Goal: Task Accomplishment & Management: Manage account settings

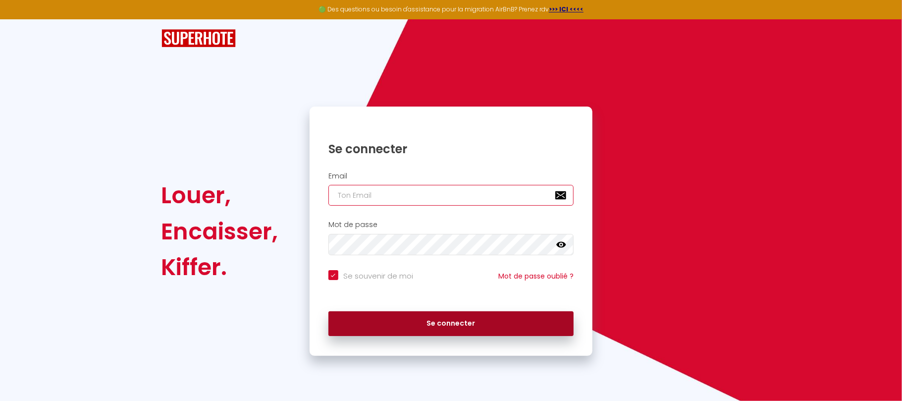
type input "[EMAIL_ADDRESS][DOMAIN_NAME]"
click at [488, 318] on button "Se connecter" at bounding box center [451, 323] width 246 height 25
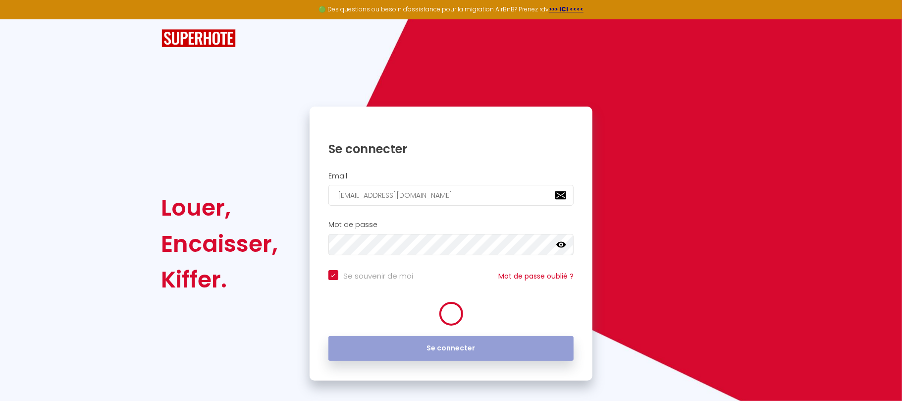
checkbox input "true"
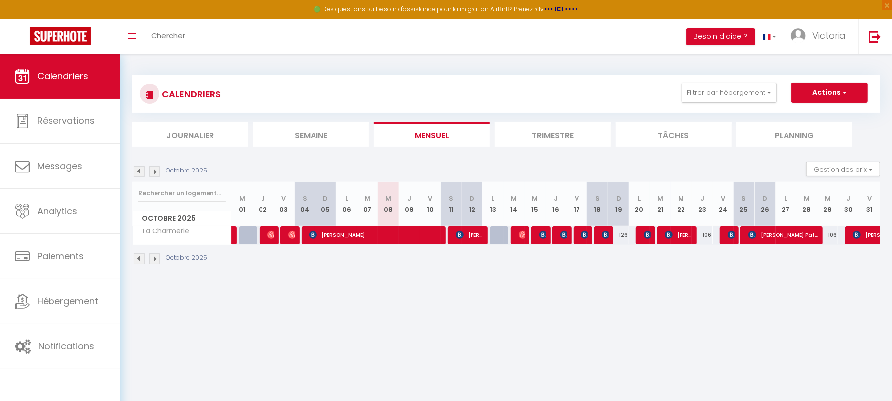
click at [571, 134] on li "Trimestre" at bounding box center [553, 134] width 116 height 24
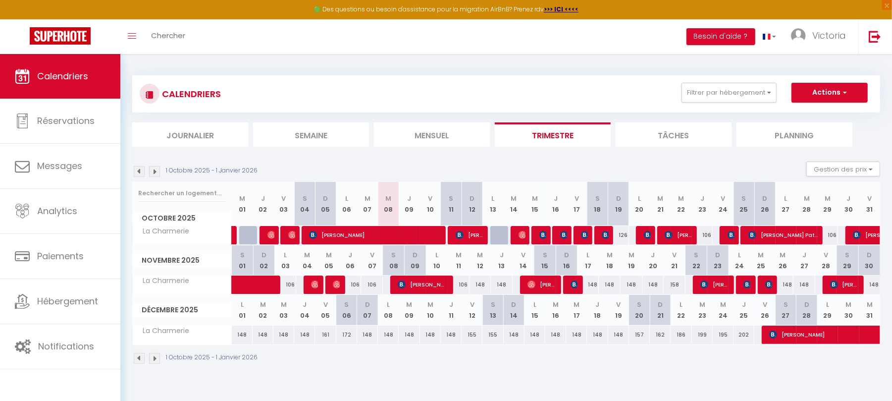
click at [155, 357] on img at bounding box center [154, 358] width 11 height 11
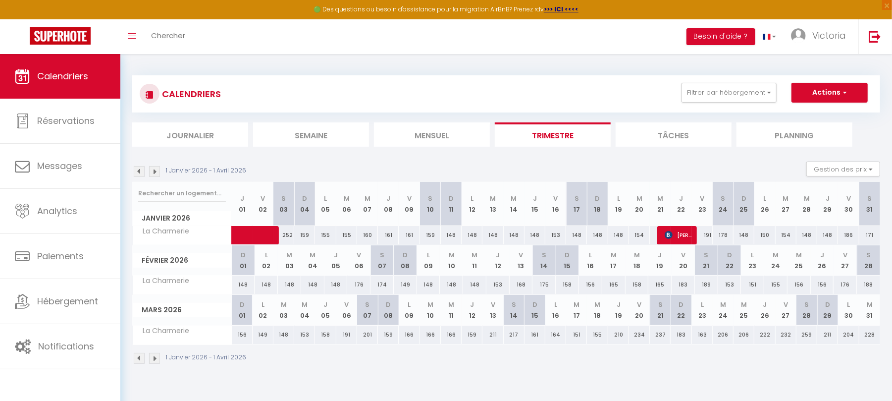
click at [155, 358] on img at bounding box center [154, 358] width 11 height 11
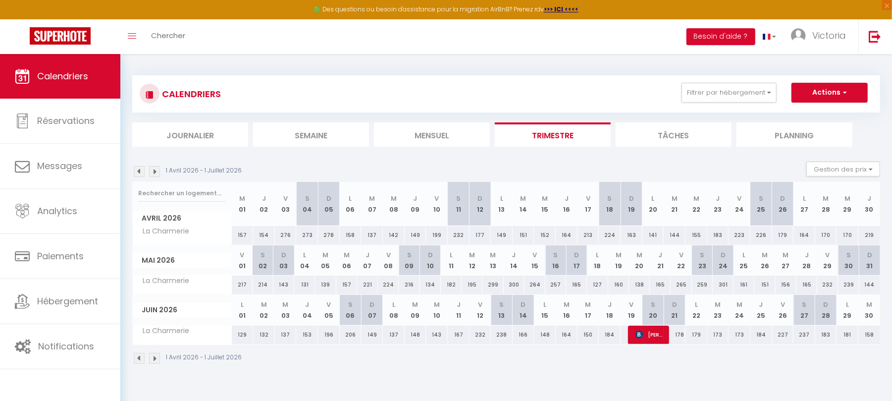
click at [155, 358] on img at bounding box center [154, 358] width 11 height 11
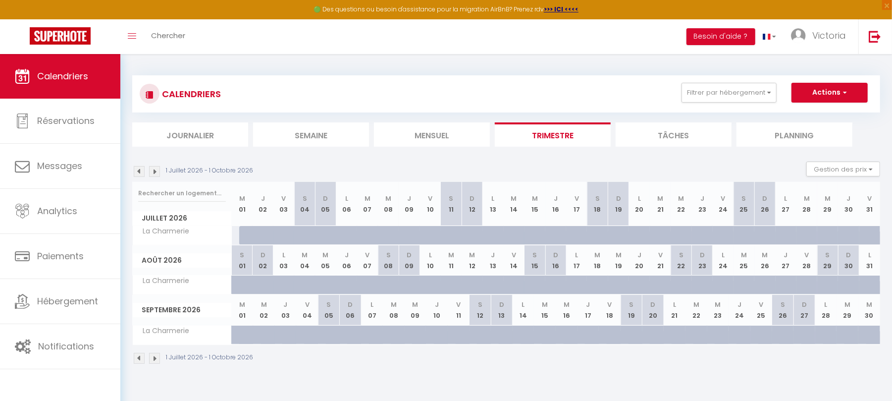
click at [138, 359] on img at bounding box center [139, 358] width 11 height 11
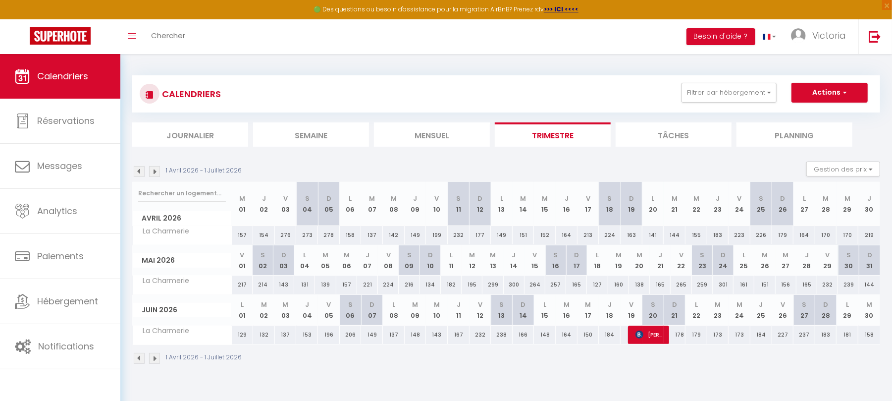
click at [153, 359] on img at bounding box center [154, 358] width 11 height 11
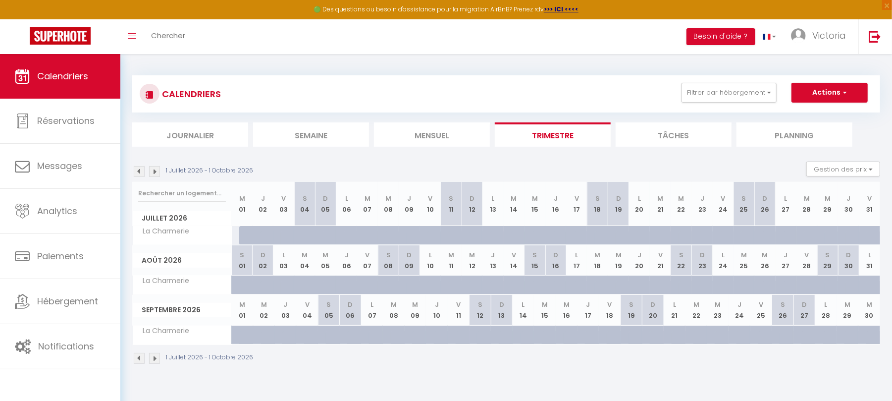
click at [136, 359] on img at bounding box center [139, 358] width 11 height 11
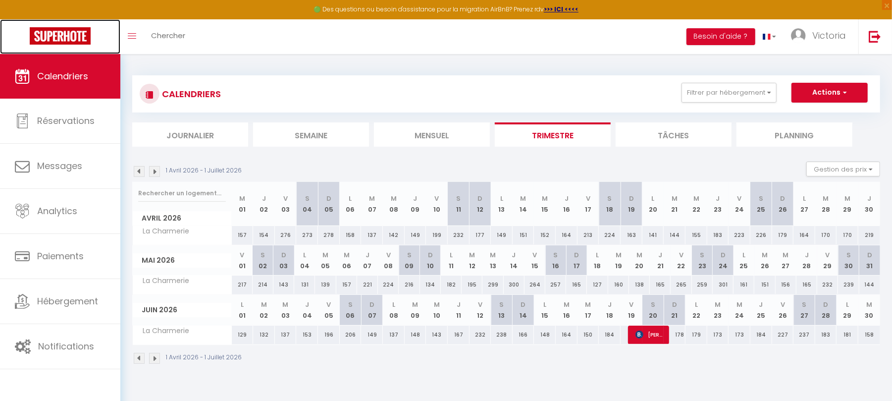
click at [64, 41] on img at bounding box center [60, 35] width 61 height 17
click at [53, 30] on img at bounding box center [60, 35] width 61 height 17
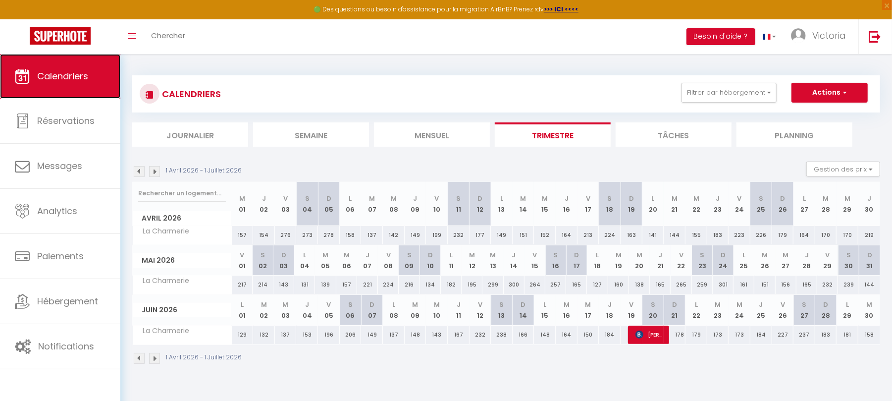
click at [55, 75] on span "Calendriers" at bounding box center [62, 76] width 51 height 12
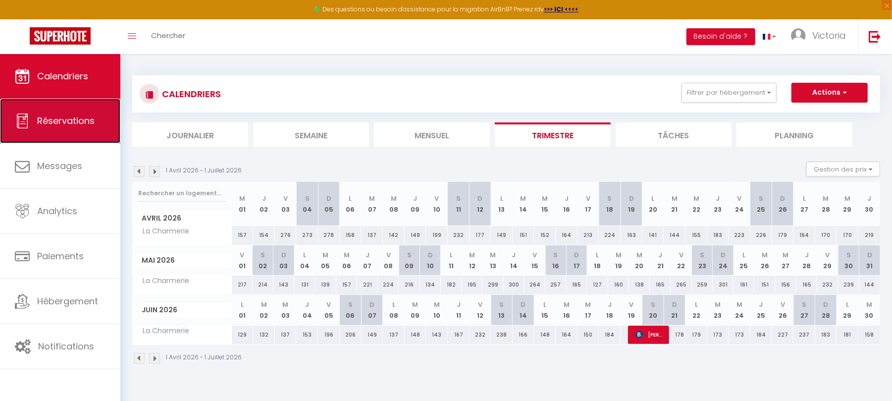
click at [80, 125] on span "Réservations" at bounding box center [65, 120] width 57 height 12
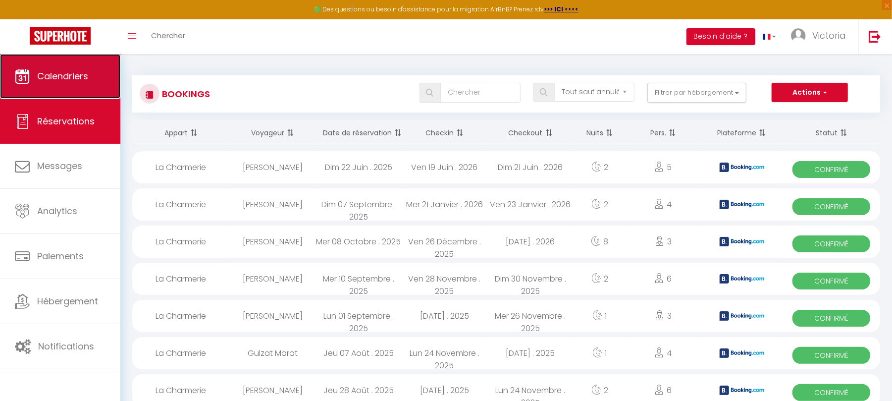
click at [45, 86] on link "Calendriers" at bounding box center [60, 76] width 120 height 45
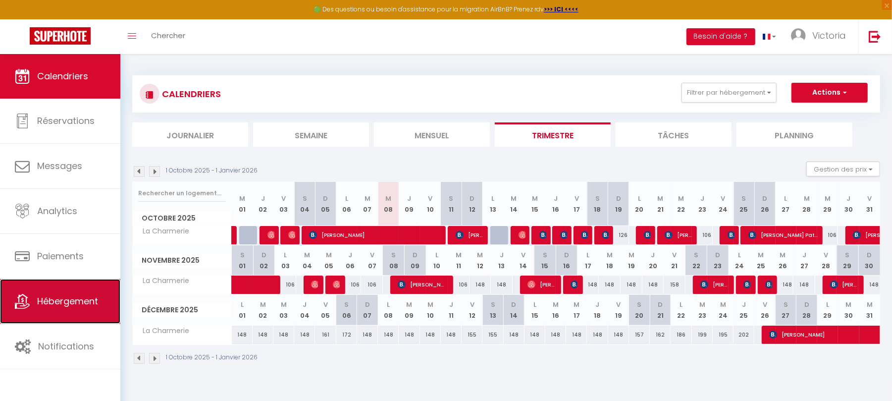
click at [56, 312] on link "Hébergement" at bounding box center [60, 301] width 120 height 45
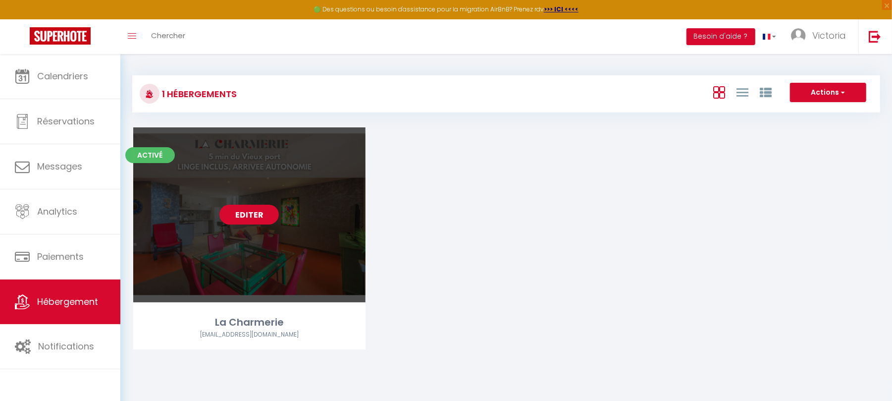
click at [234, 210] on link "Editer" at bounding box center [248, 215] width 59 height 20
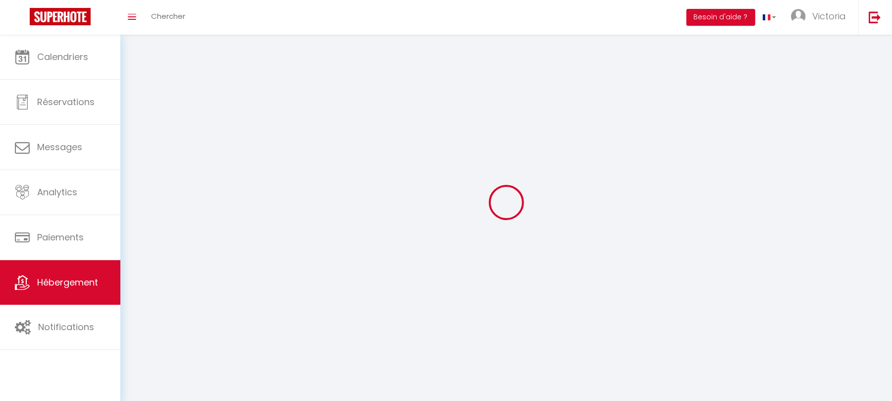
select select "1"
select select
select select "28"
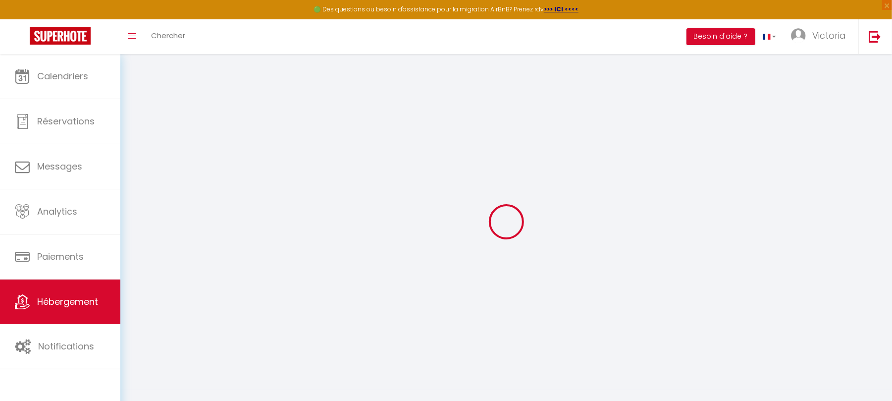
select select
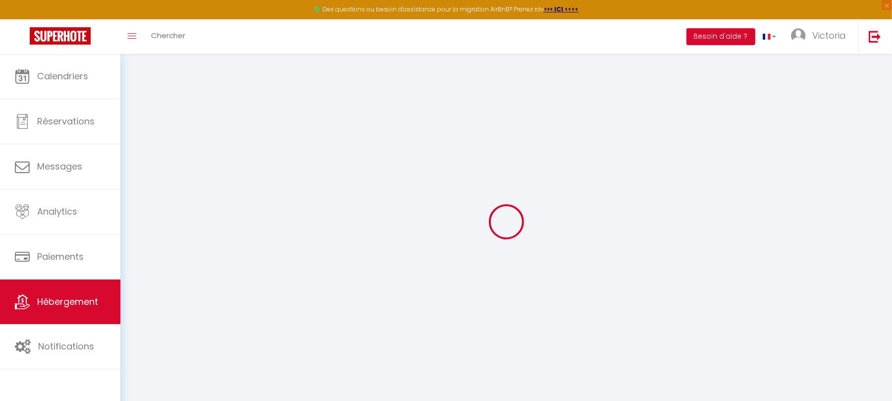
select select
checkbox input "false"
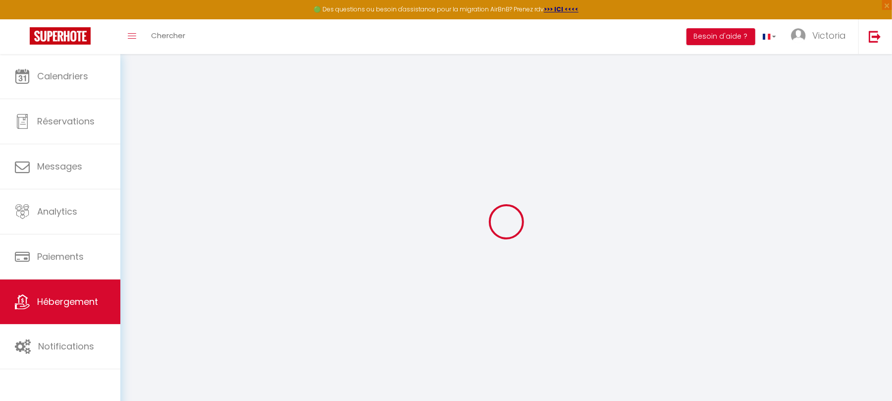
select select
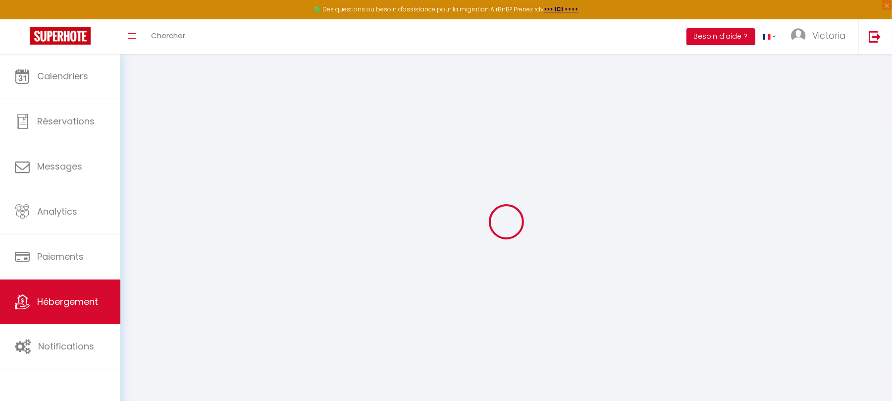
select select
checkbox input "false"
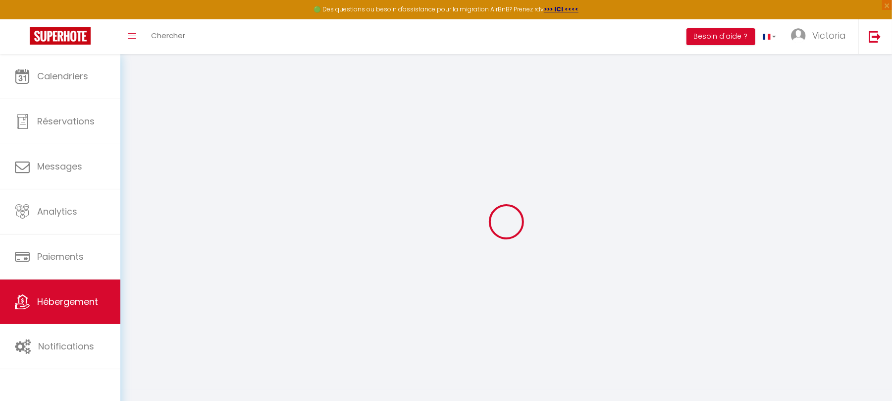
checkbox input "false"
select select
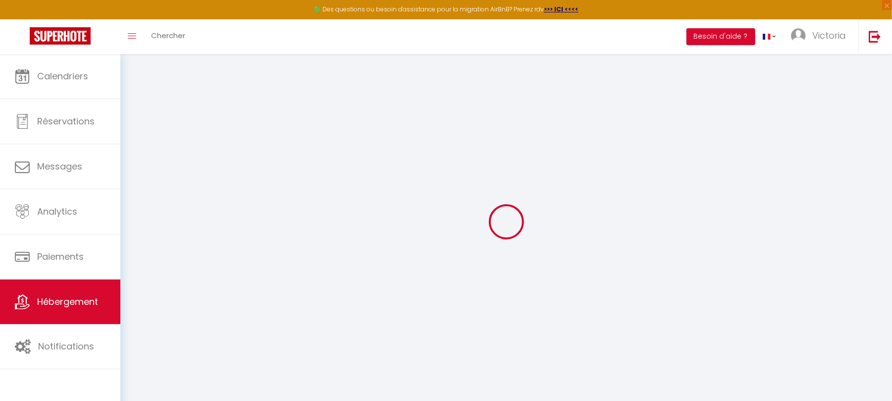
select select
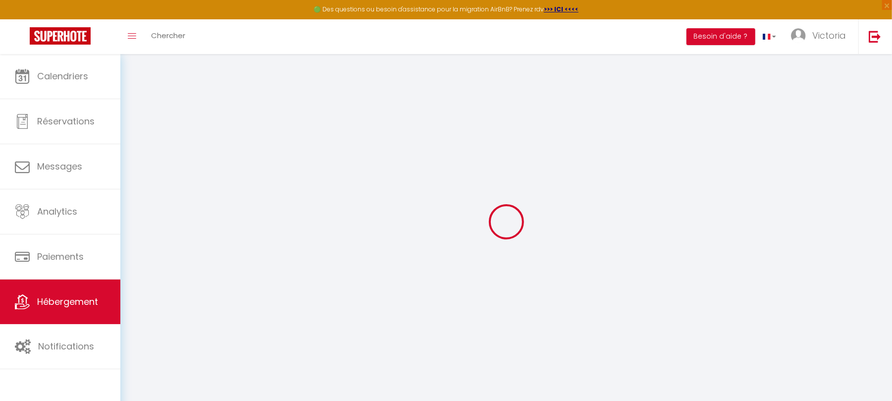
checkbox input "false"
select select
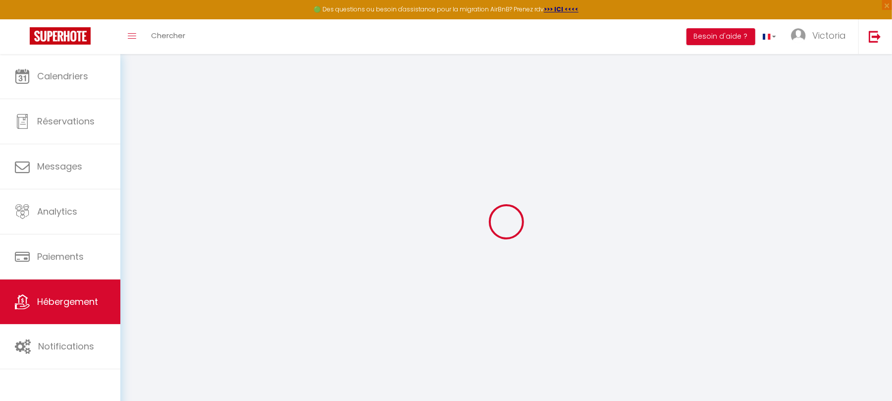
select select
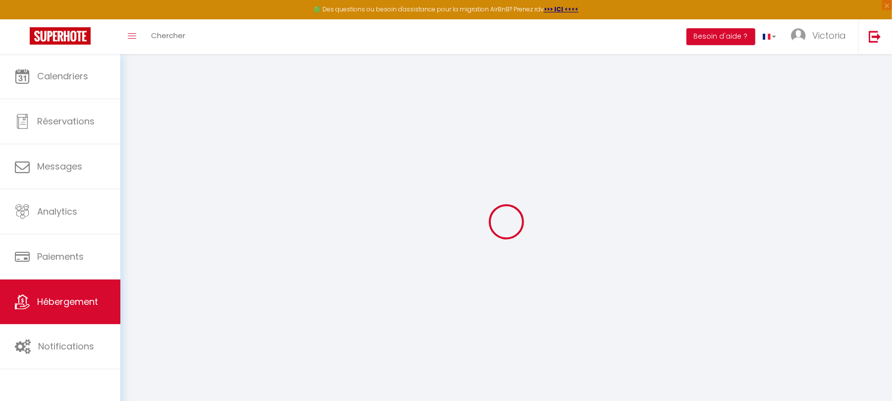
select select
checkbox input "false"
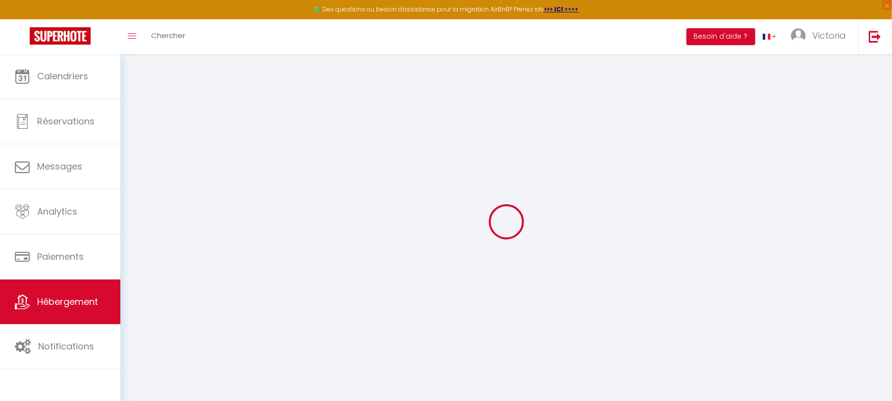
checkbox input "false"
select select
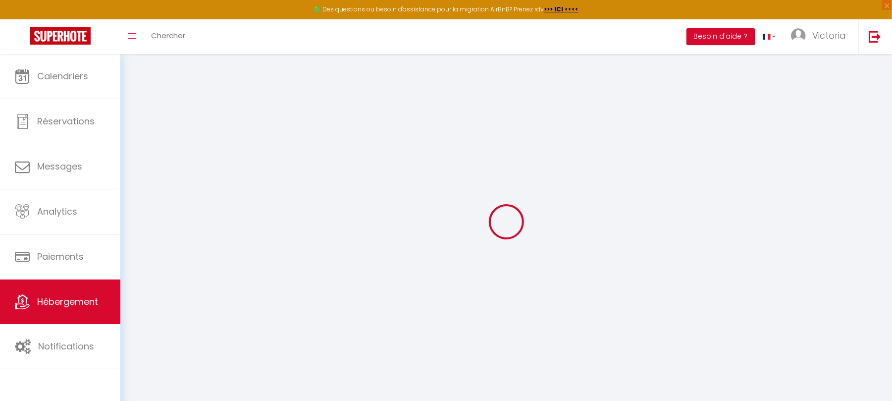
select select
checkbox input "false"
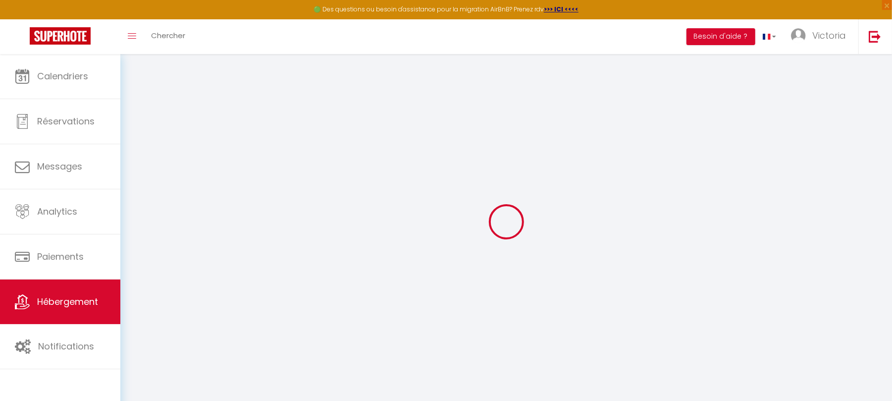
checkbox input "false"
select select
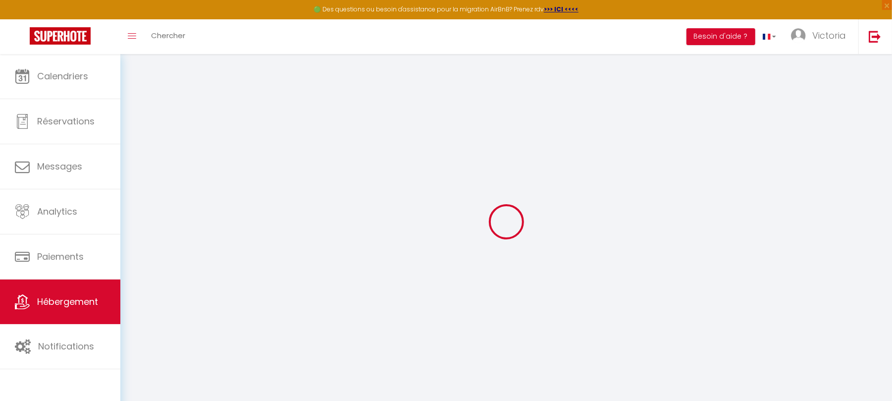
select select
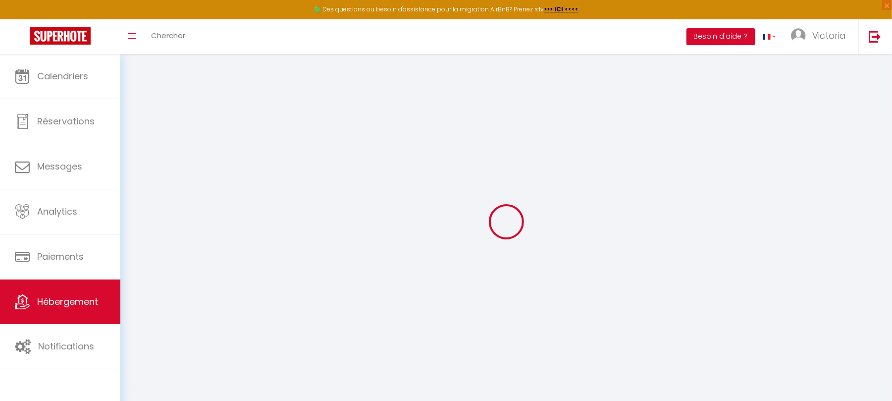
select select
checkbox input "false"
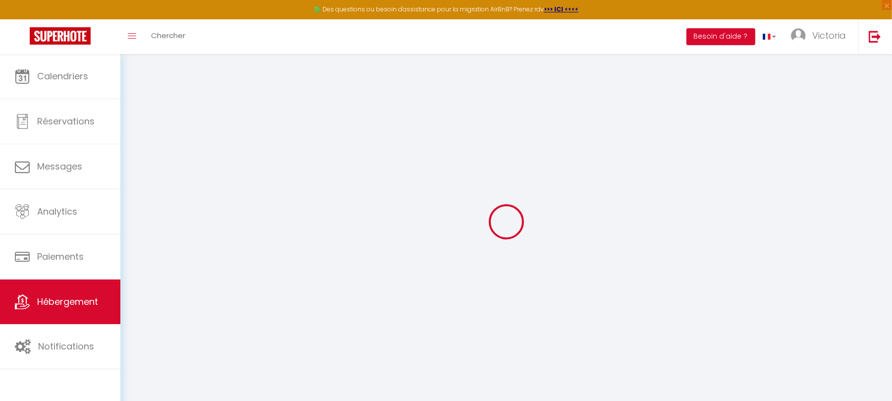
select select
type input "La Charmerie"
type input "VICTORIA"
type input "VIGLIONE"
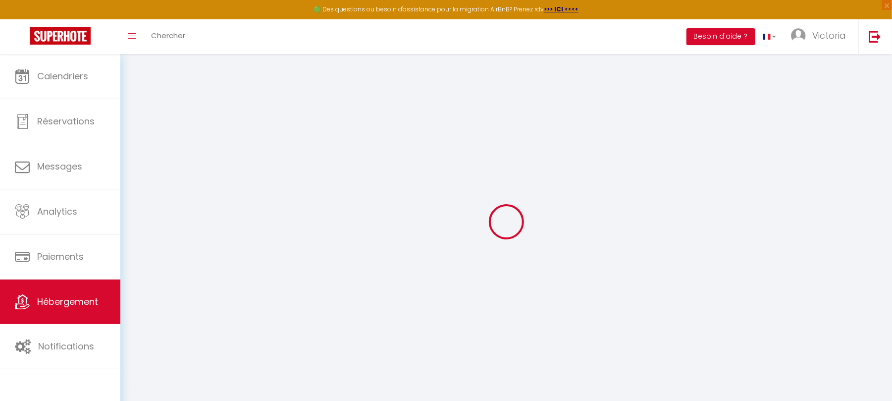
type input "[STREET_ADDRESS]"
type input "83190"
type input "Ollioules"
select select "6"
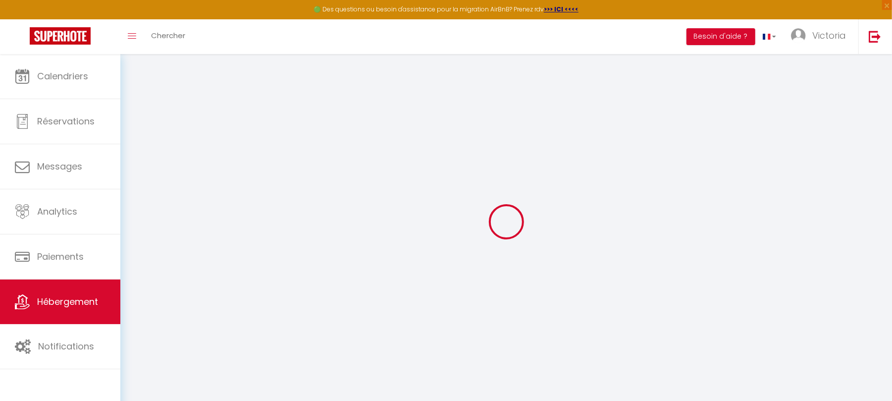
select select "3"
type input "70"
type input "10"
type input "30"
type input "5.76"
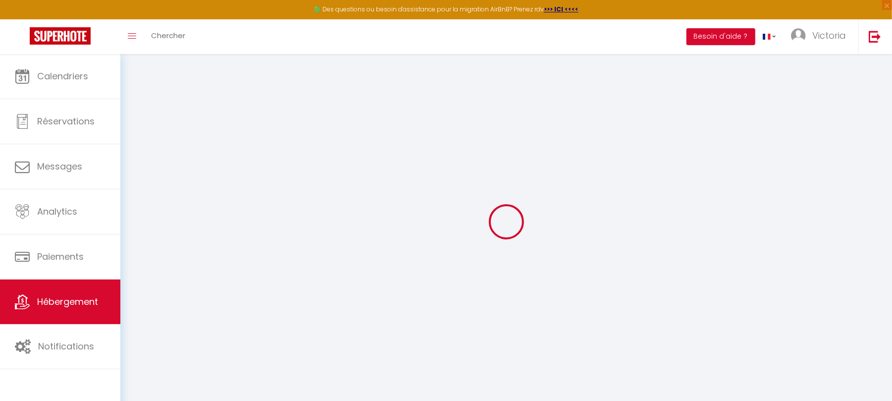
type input "5.76"
type input "300"
type input "10"
select select
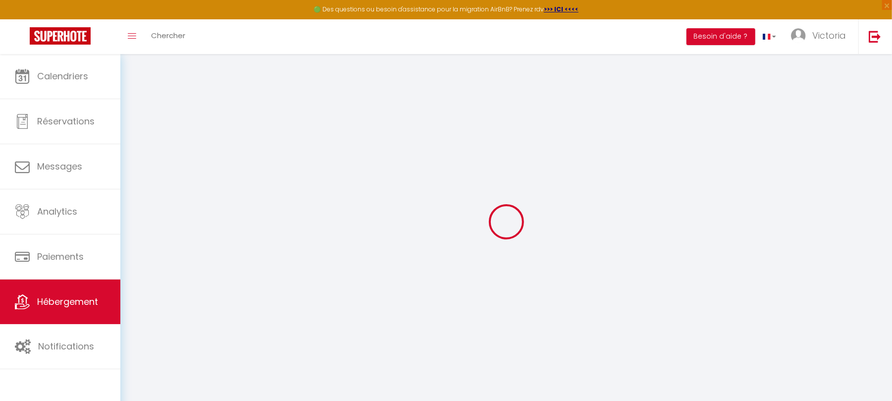
select select
type input "[STREET_ADDRESS]"
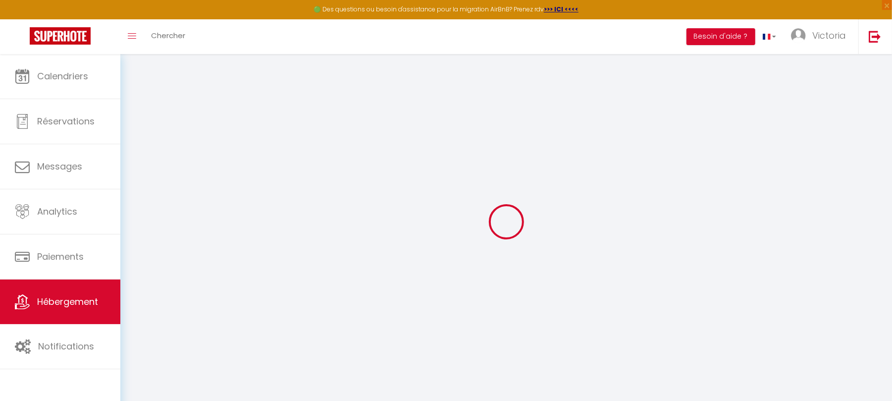
type input "13002"
type input "[GEOGRAPHIC_DATA]"
type input "[EMAIL_ADDRESS][DOMAIN_NAME]"
select select "10274"
checkbox input "false"
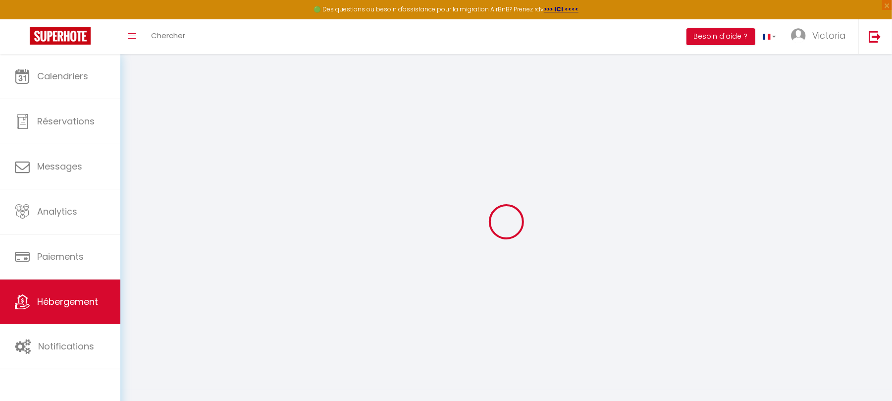
checkbox input "false"
checkbox input "true"
checkbox input "false"
radio input "true"
type input "0"
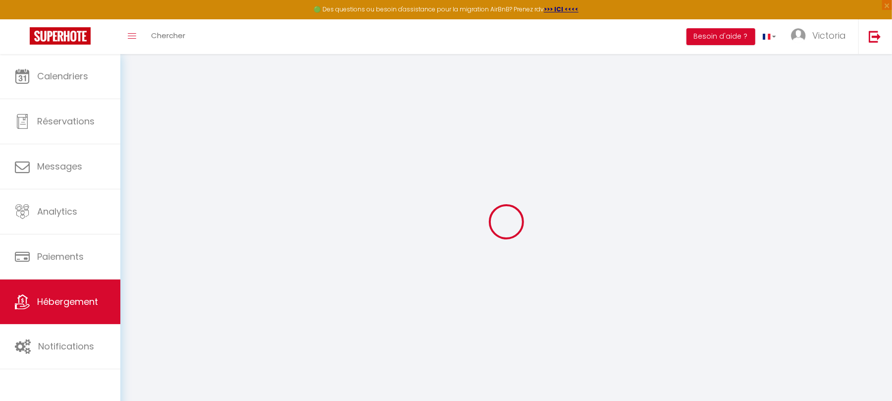
type input "0"
select select "34024"
select select
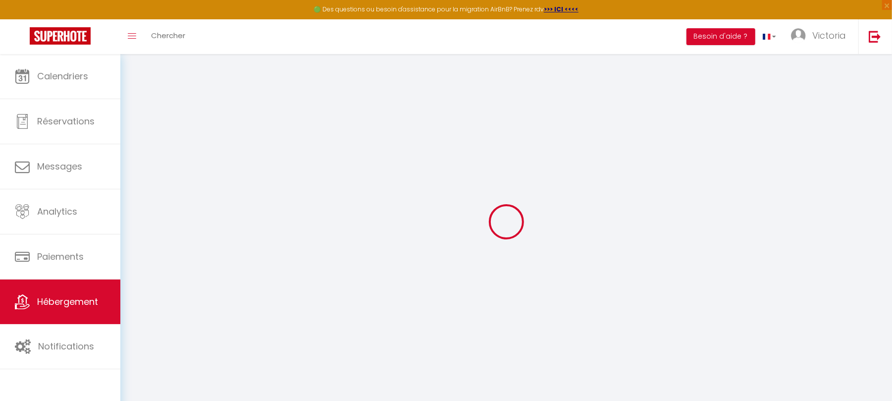
select select
checkbox input "false"
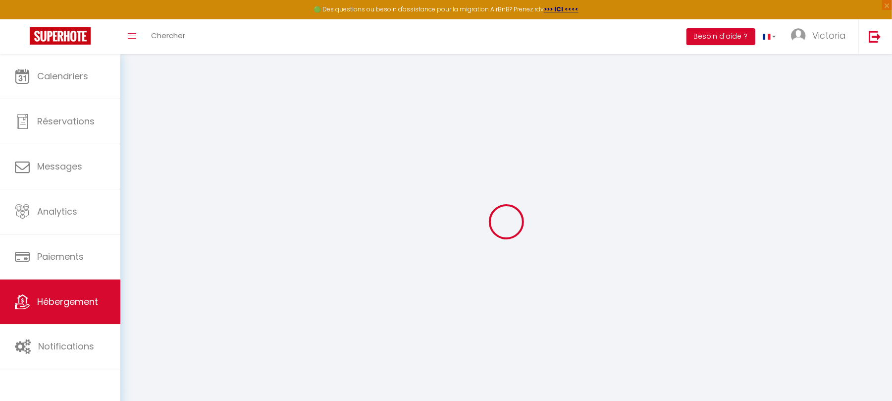
checkbox input "true"
checkbox input "false"
select select
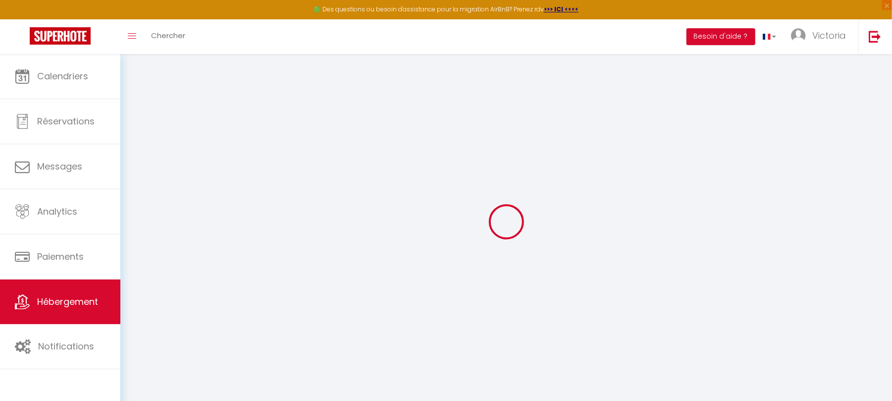
select select
checkbox input "false"
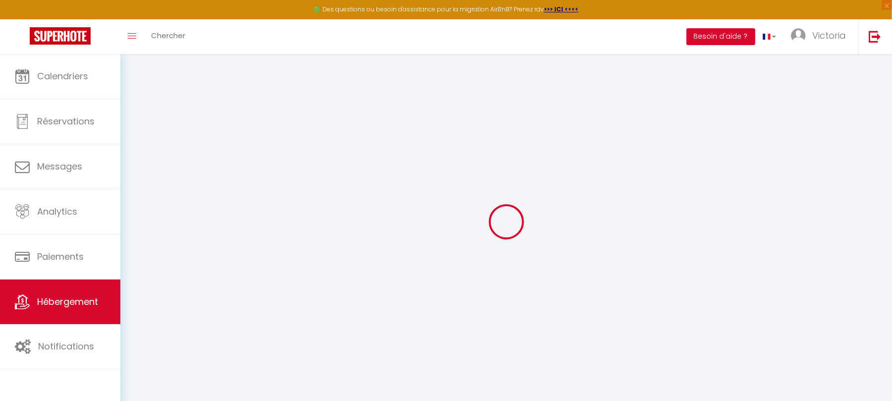
checkbox input "true"
checkbox input "false"
checkbox input "true"
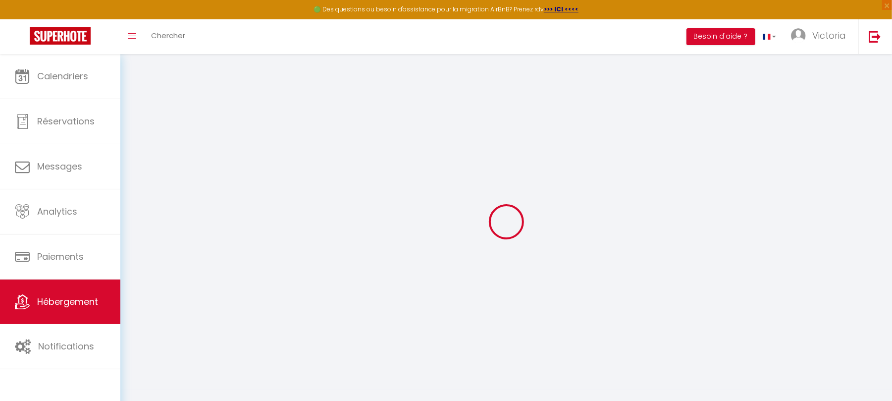
checkbox input "false"
checkbox input "true"
checkbox input "false"
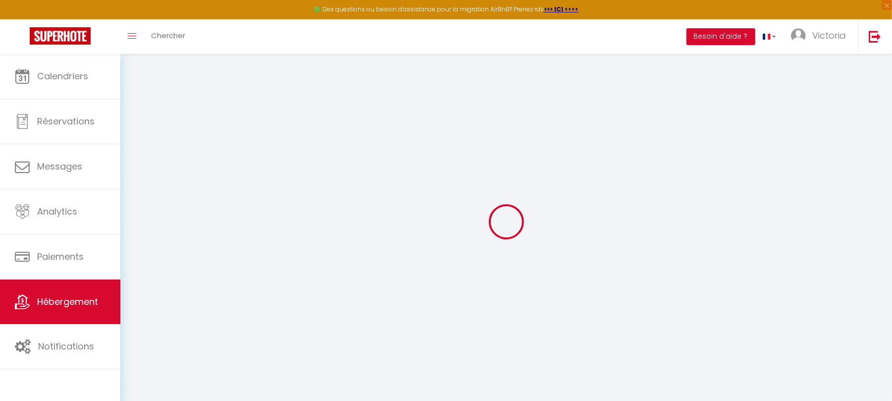
select select "16:00"
select select "23:00"
select select "11:00"
select select "30"
select select "150"
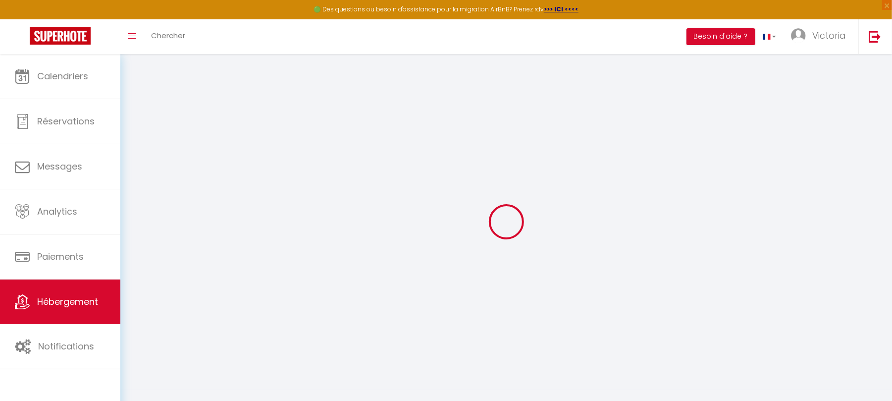
select select "18:00"
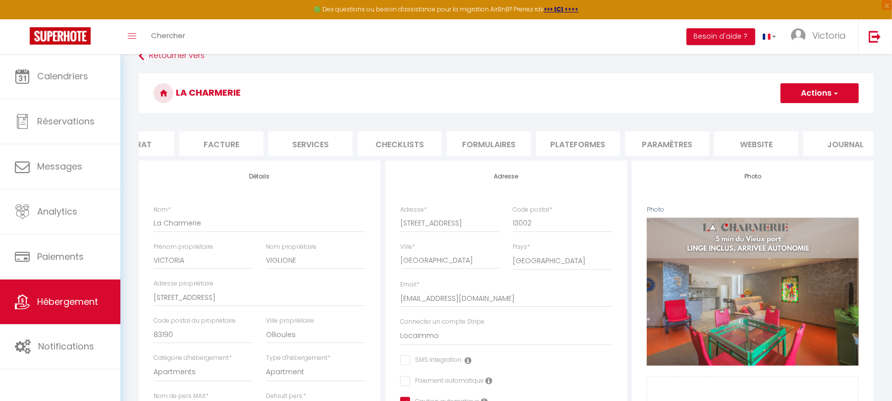
scroll to position [0, 156]
click at [654, 142] on li "Paramètres" at bounding box center [648, 143] width 84 height 24
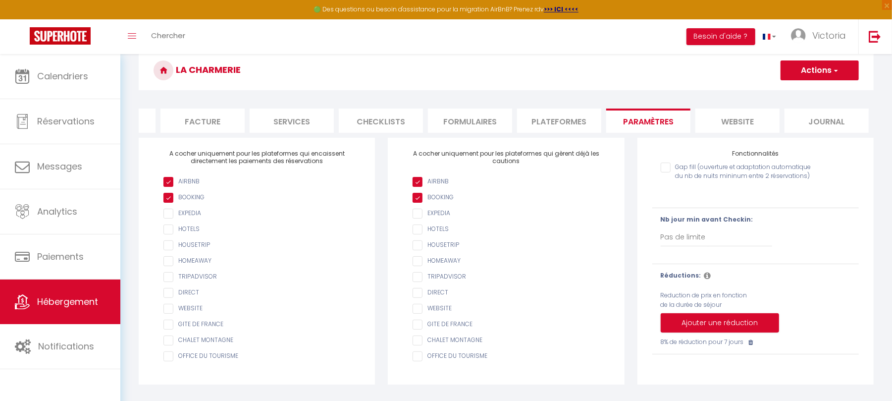
scroll to position [54, 0]
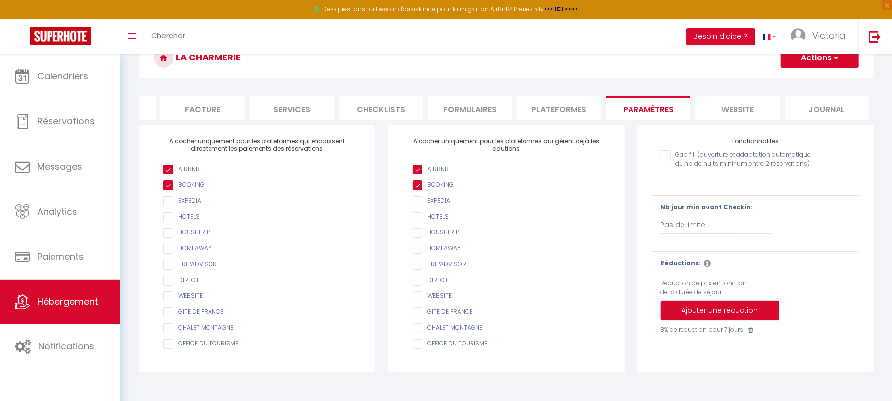
click at [553, 116] on li "Plateformes" at bounding box center [559, 108] width 84 height 24
select select
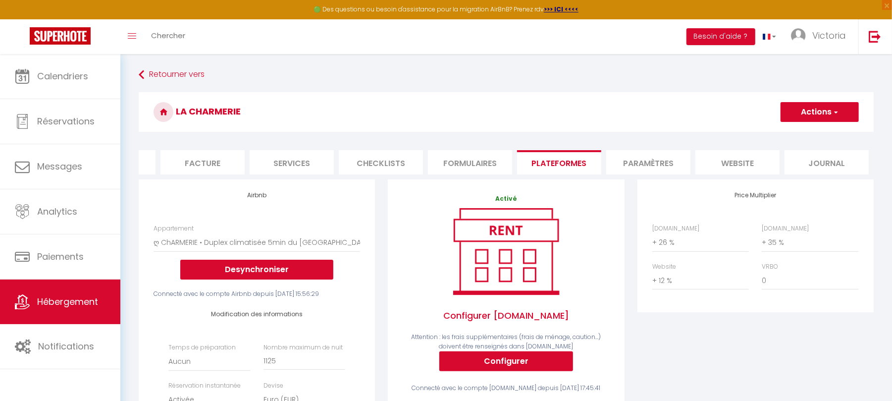
click at [486, 163] on li "Formulaires" at bounding box center [470, 162] width 84 height 24
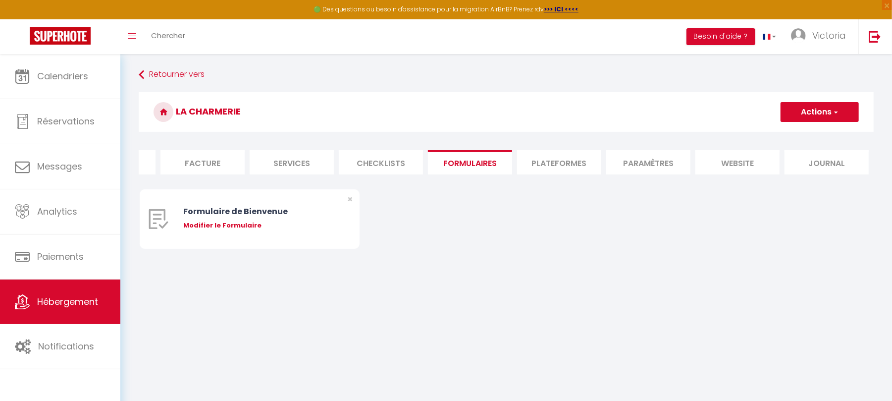
click at [383, 165] on li "Checklists" at bounding box center [381, 162] width 84 height 24
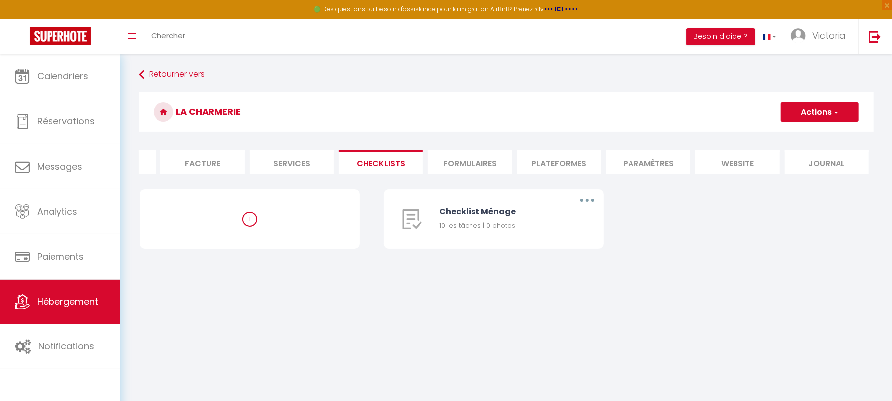
click at [280, 167] on li "Services" at bounding box center [292, 162] width 84 height 24
checkbox input "true"
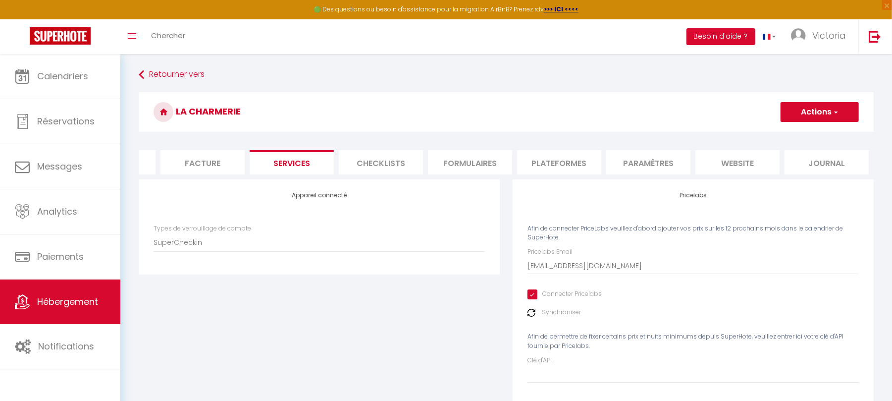
click at [191, 164] on li "Facture" at bounding box center [202, 162] width 84 height 24
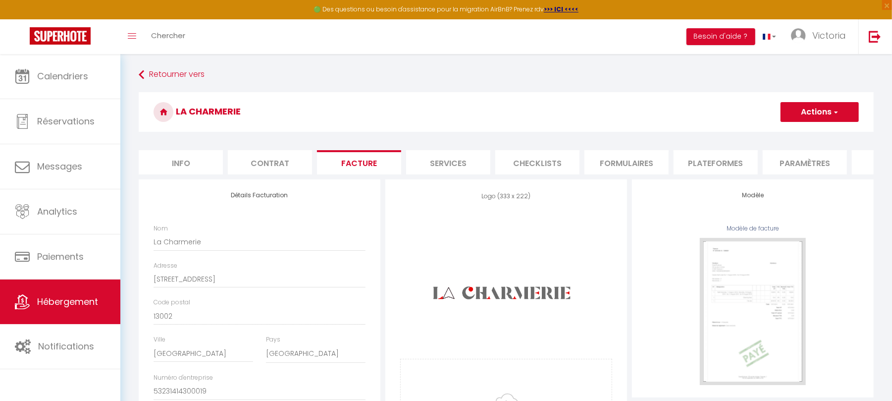
click at [169, 164] on li "Info" at bounding box center [181, 162] width 84 height 24
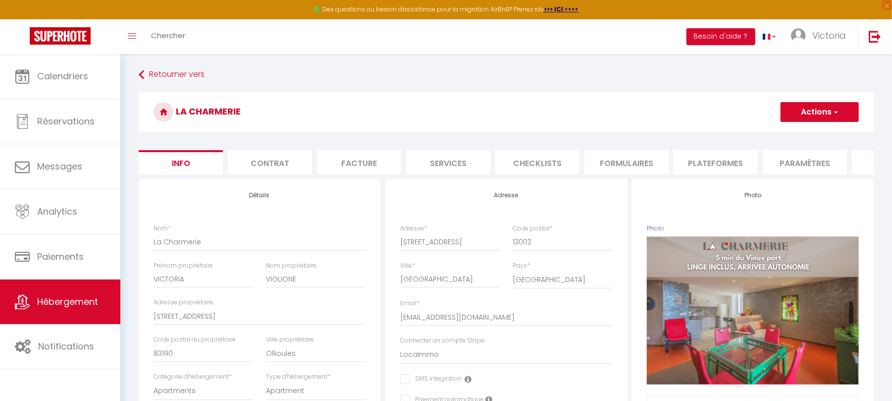
checkbox input "false"
checkbox input "true"
checkbox input "false"
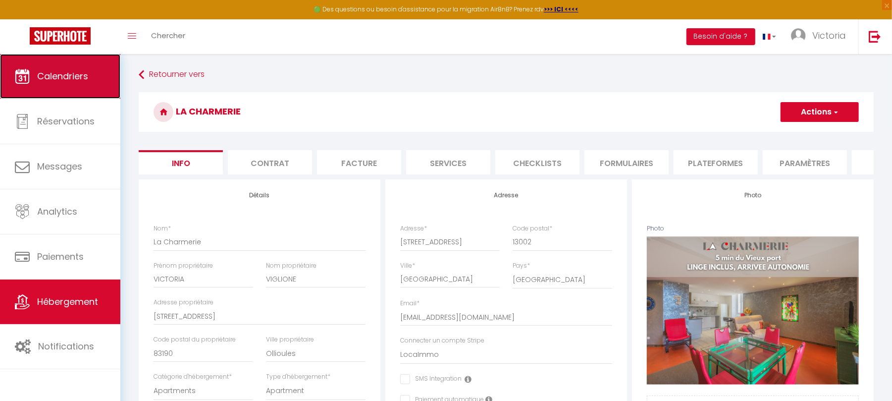
click at [61, 73] on span "Calendriers" at bounding box center [62, 76] width 51 height 12
